Goal: Information Seeking & Learning: Learn about a topic

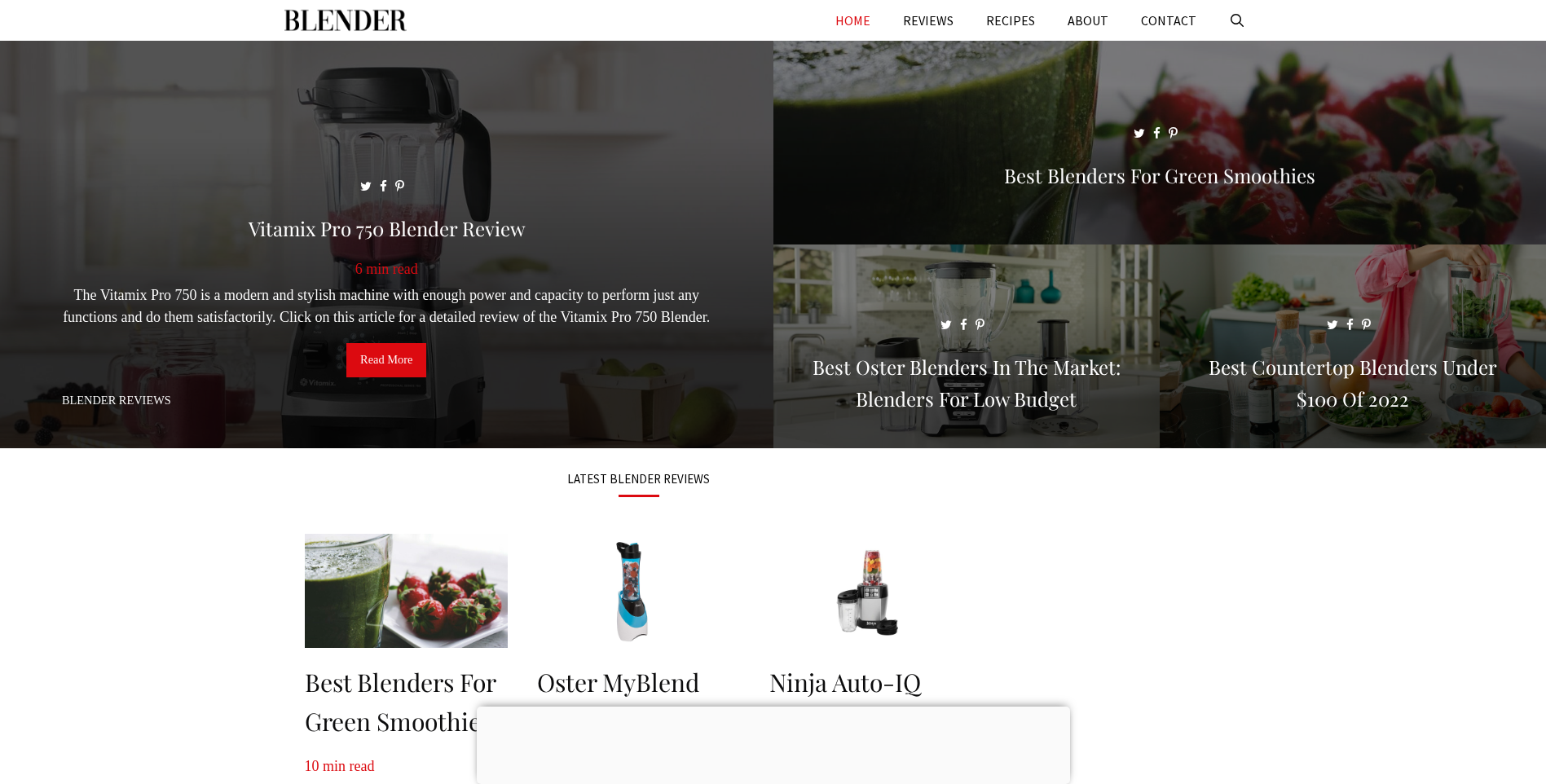
click at [272, 297] on span at bounding box center [386, 251] width 773 height 422
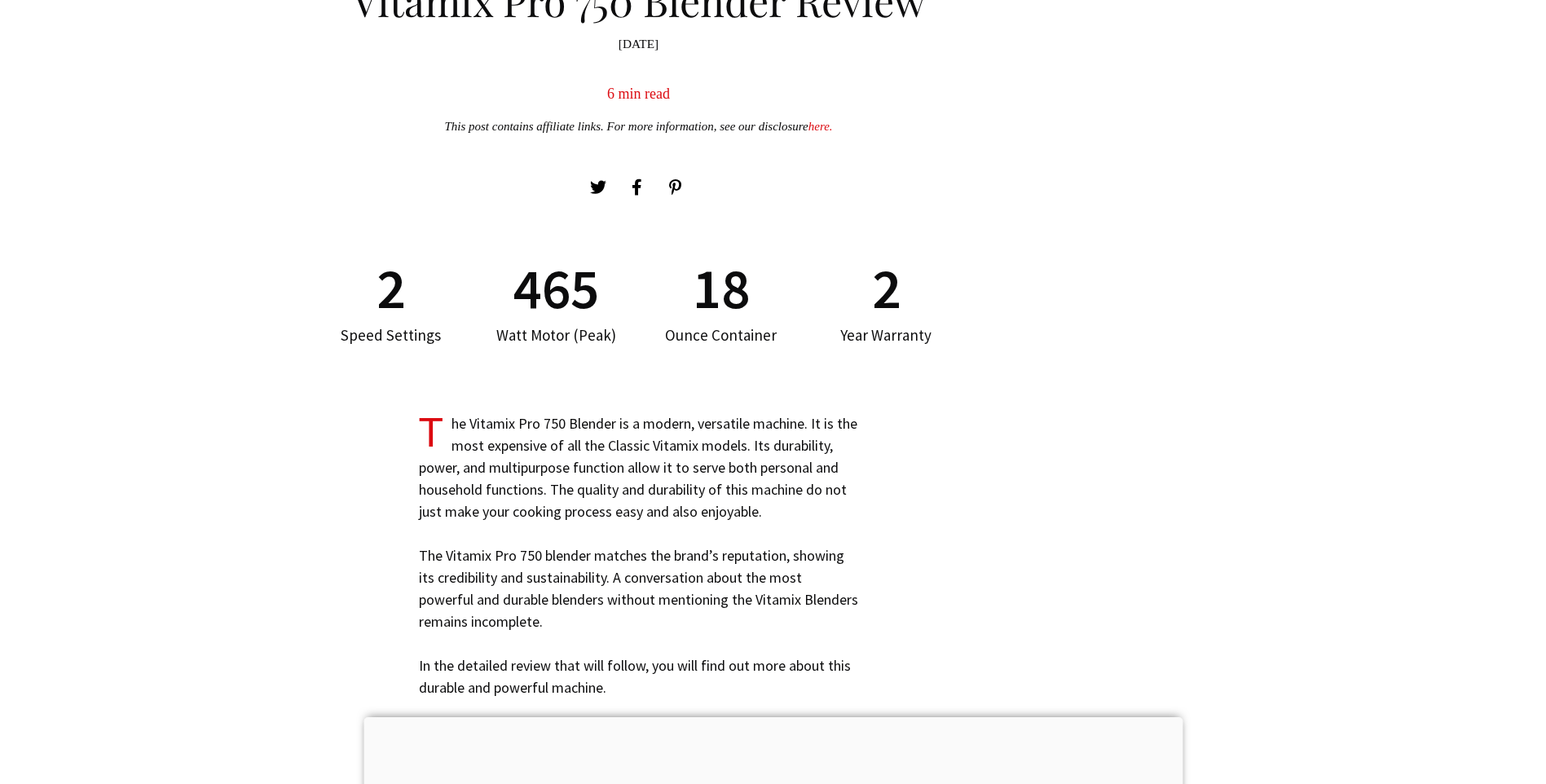
scroll to position [1059, 0]
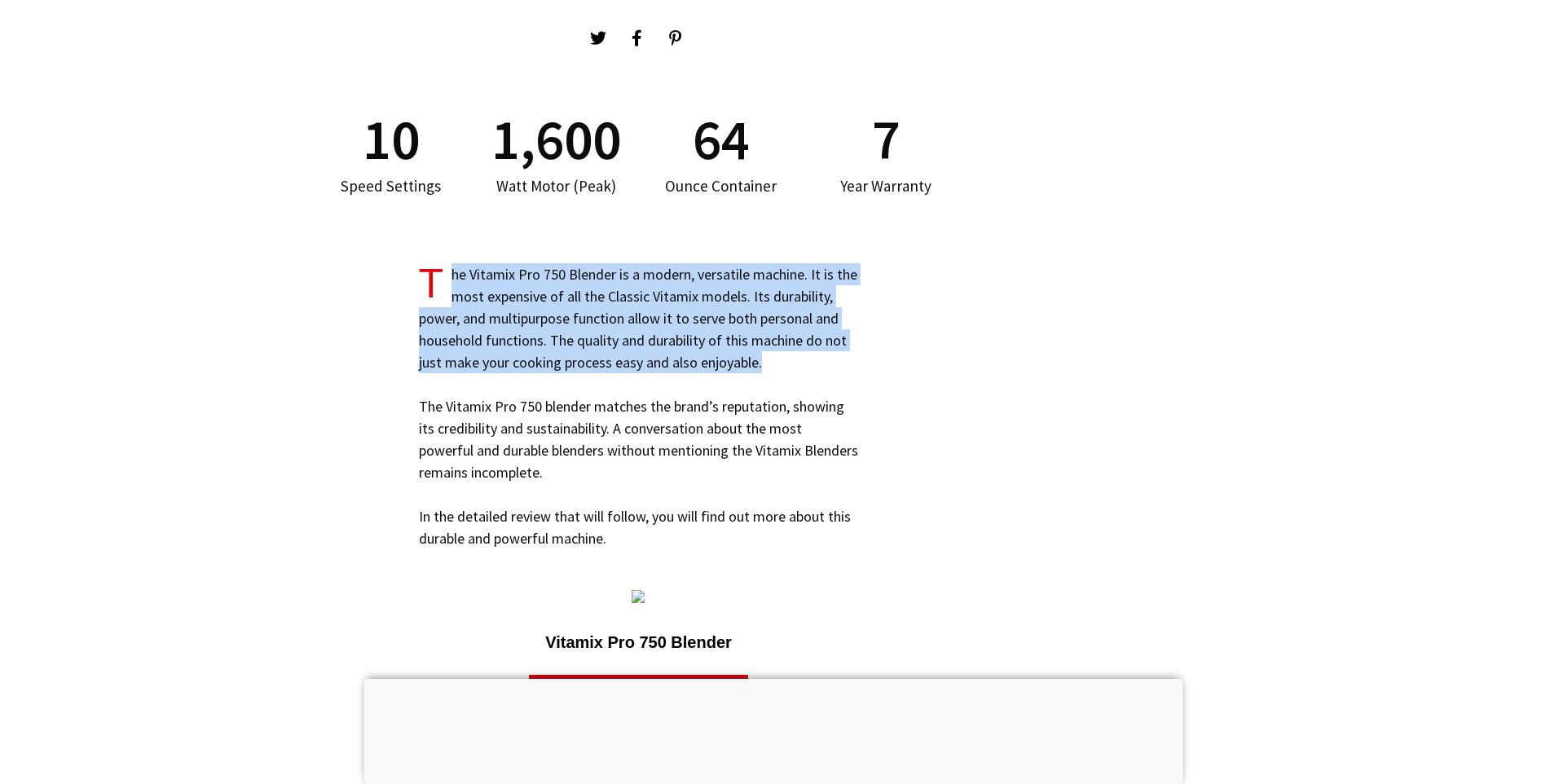
drag, startPoint x: 408, startPoint y: 258, endPoint x: 776, endPoint y: 361, distance: 382.1
click at [776, 361] on section "T he Vitamix Pro 750 Blender is a modern, versatile machine. It is the most exp…" at bounding box center [639, 417] width 660 height 324
copy p "he Vitamix Pro 750 Blender is a modern, versatile machine. It is the most expen…"
